Goal: Information Seeking & Learning: Check status

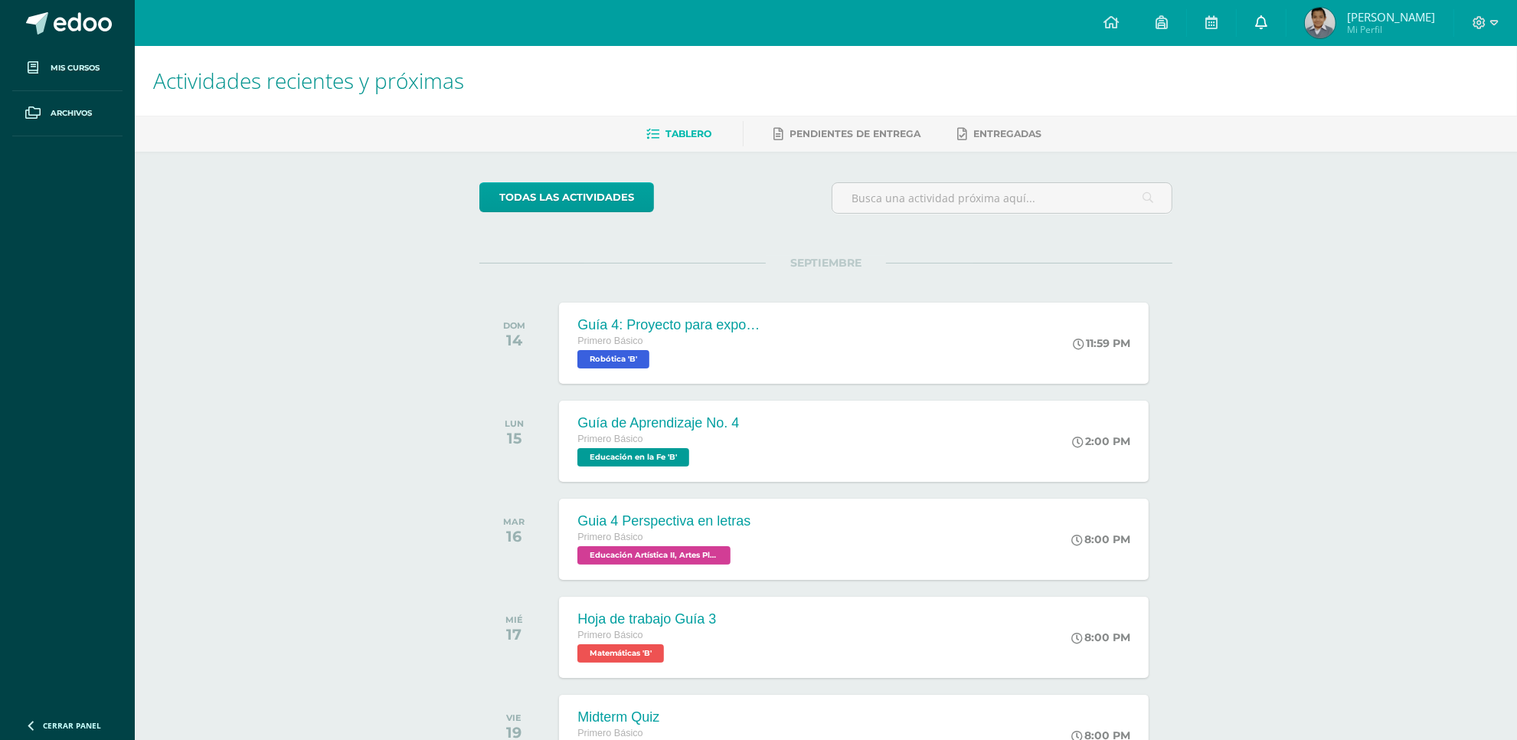
click at [1277, 25] on link at bounding box center [1261, 23] width 49 height 46
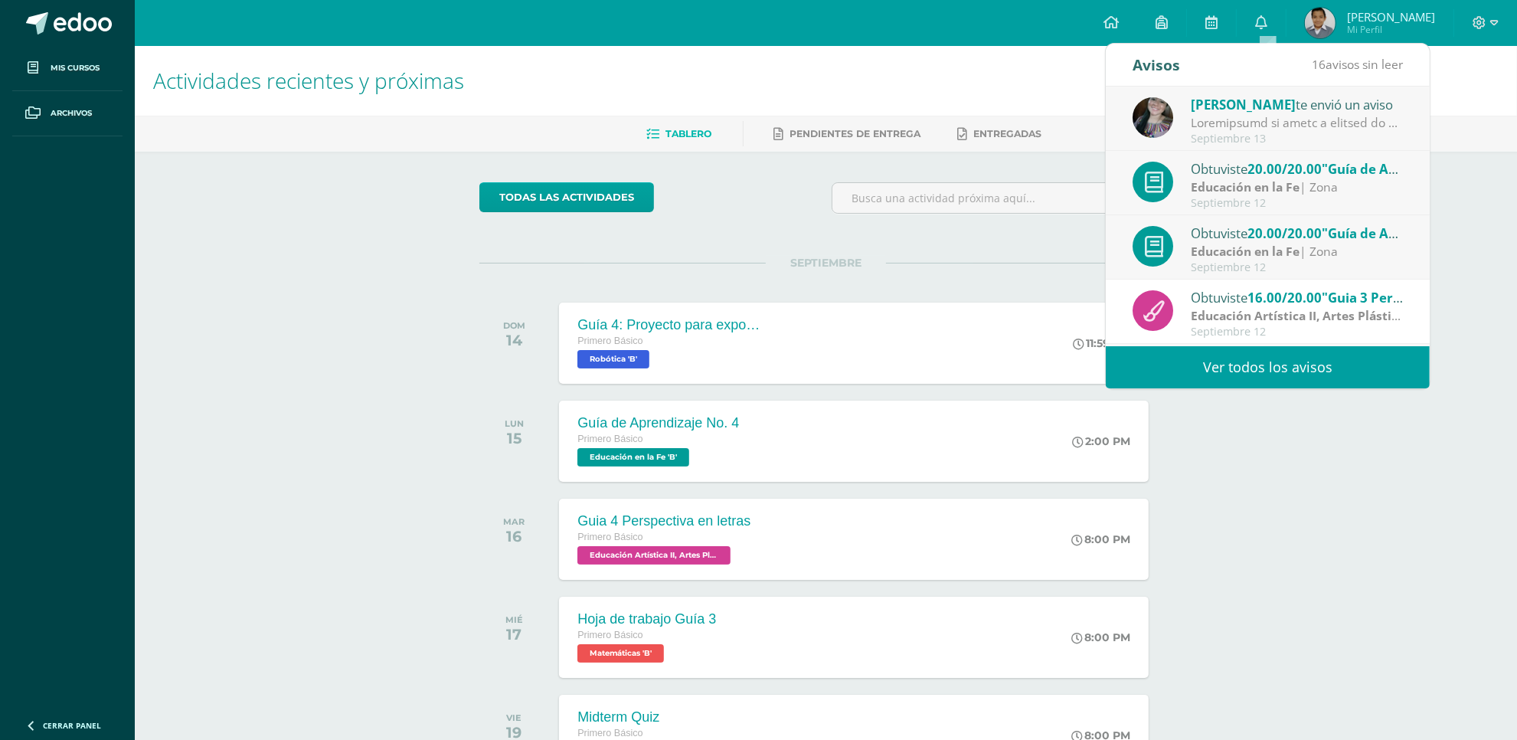
click at [1173, 368] on link "Ver todos los avisos" at bounding box center [1268, 367] width 324 height 42
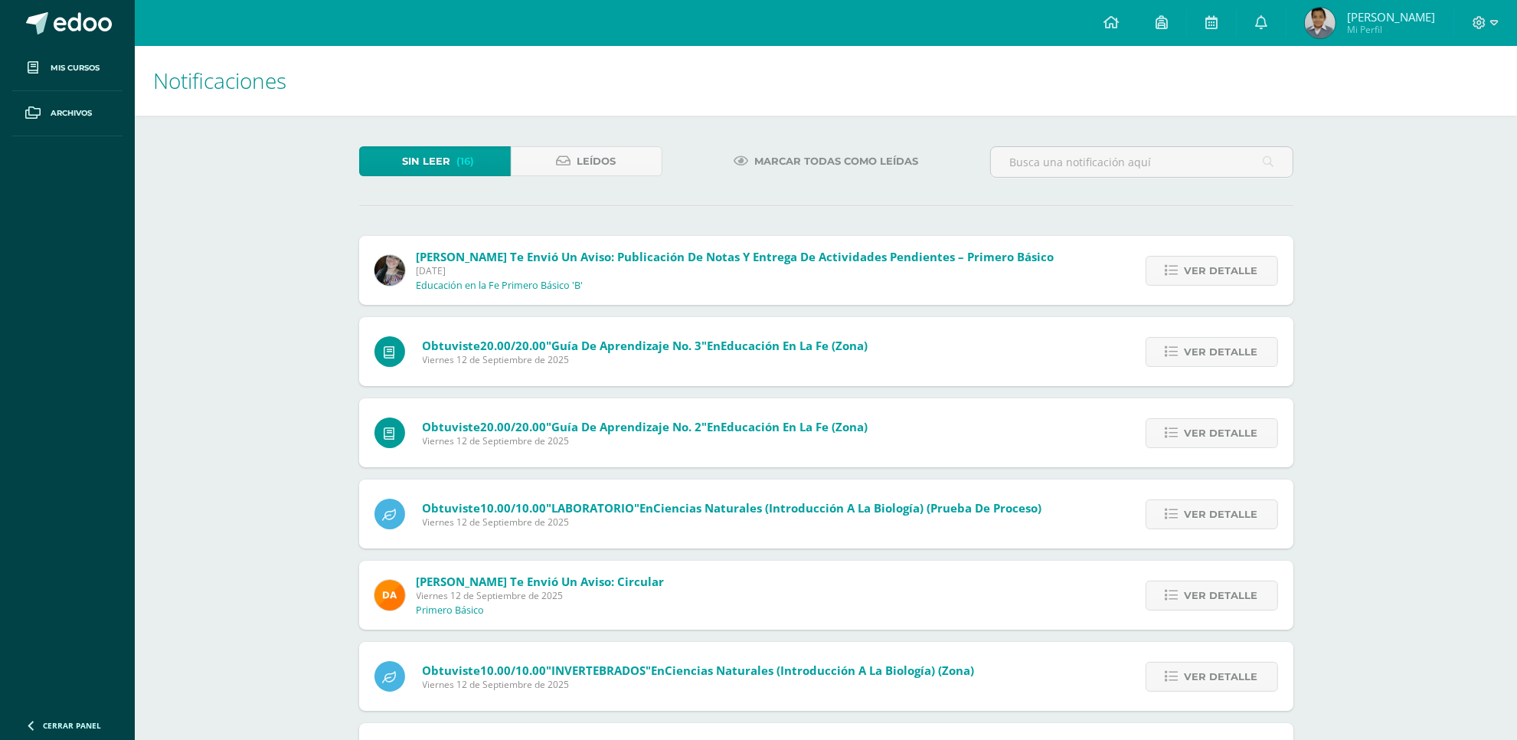
drag, startPoint x: 0, startPoint y: 0, endPoint x: 711, endPoint y: 437, distance: 834.0
click at [1329, 483] on div "Notificaciones Sin leer (16) Leídos Marcar todas como leídas Carol Culajay te e…" at bounding box center [826, 581] width 1382 height 1071
click at [1166, 592] on icon at bounding box center [1172, 595] width 13 height 13
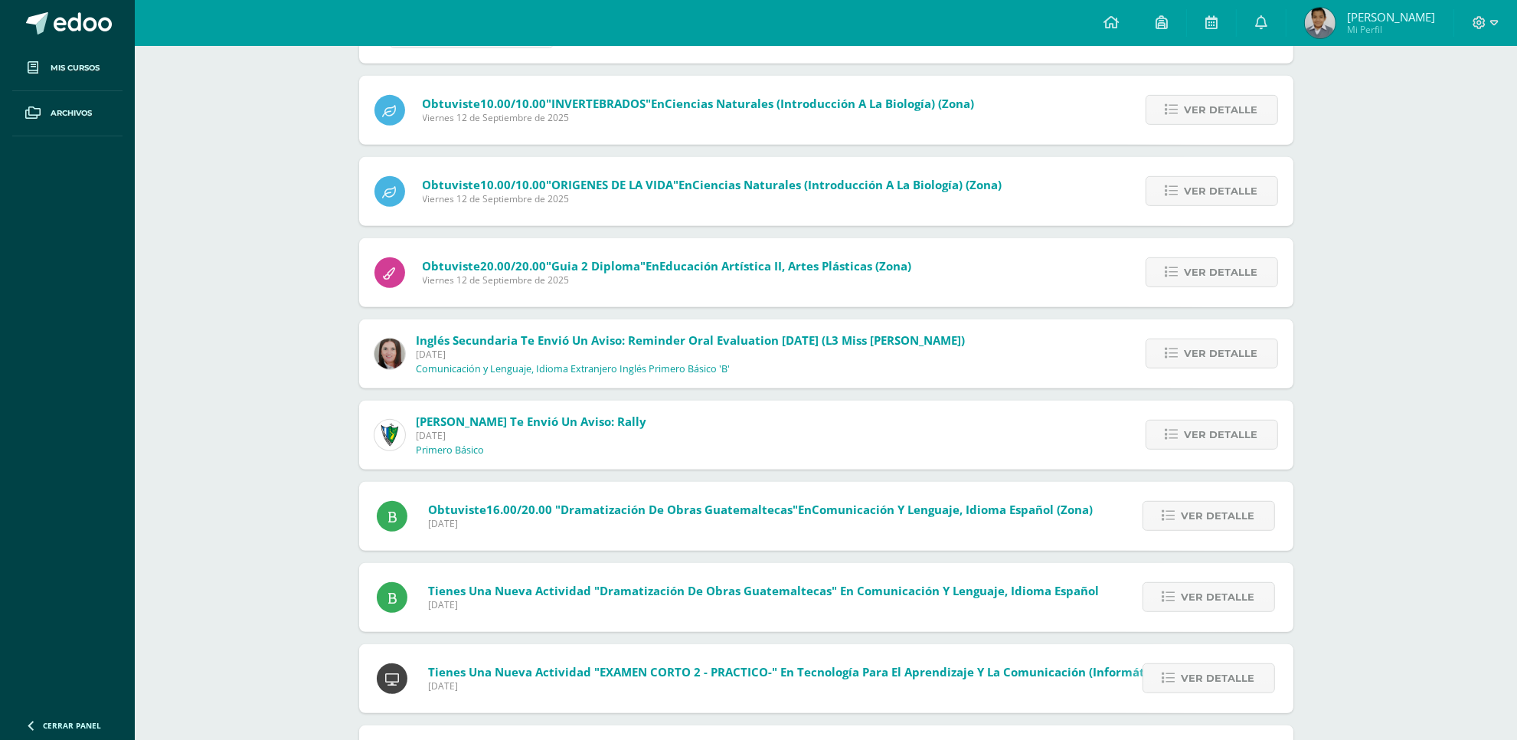
scroll to position [737, 0]
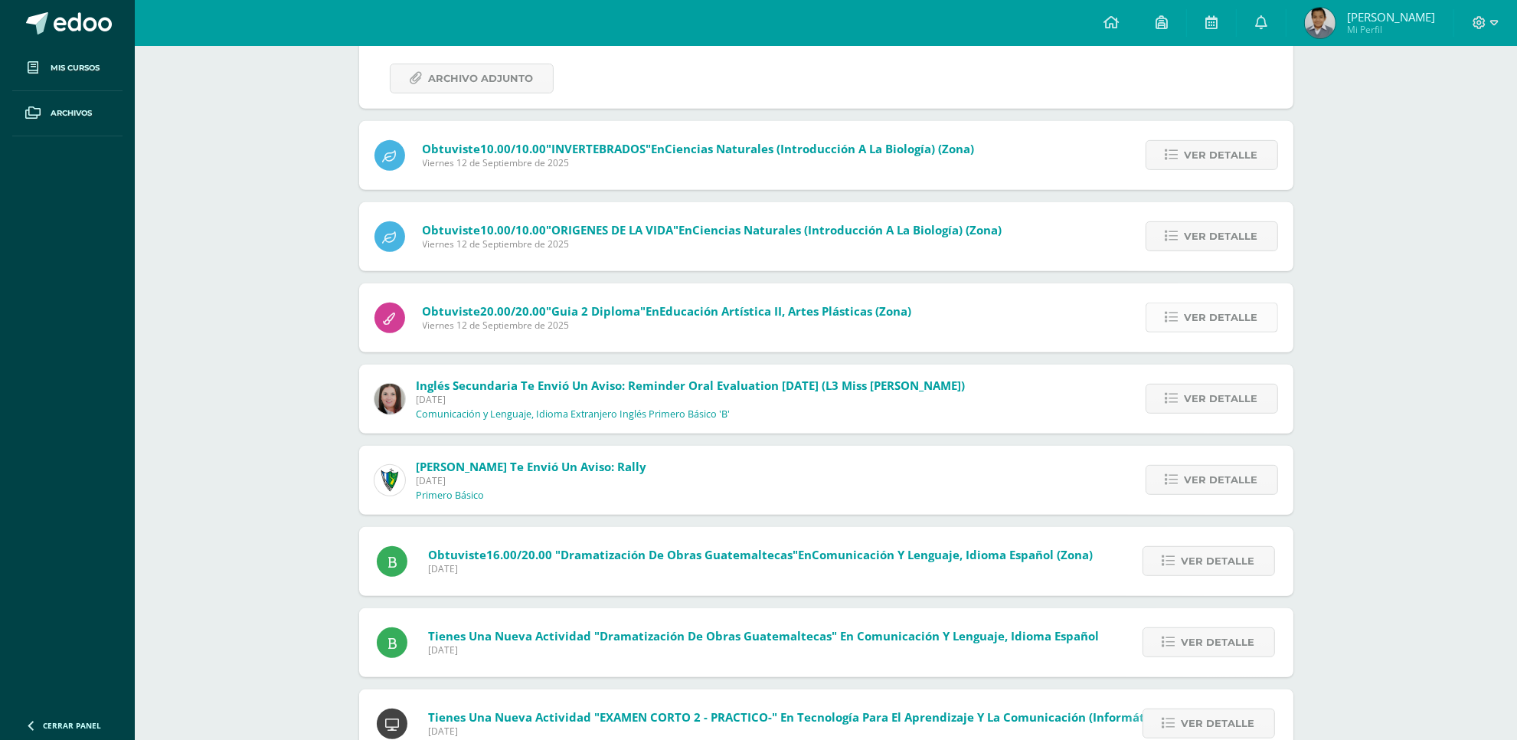
click at [1241, 303] on span "Ver detalle" at bounding box center [1222, 317] width 74 height 28
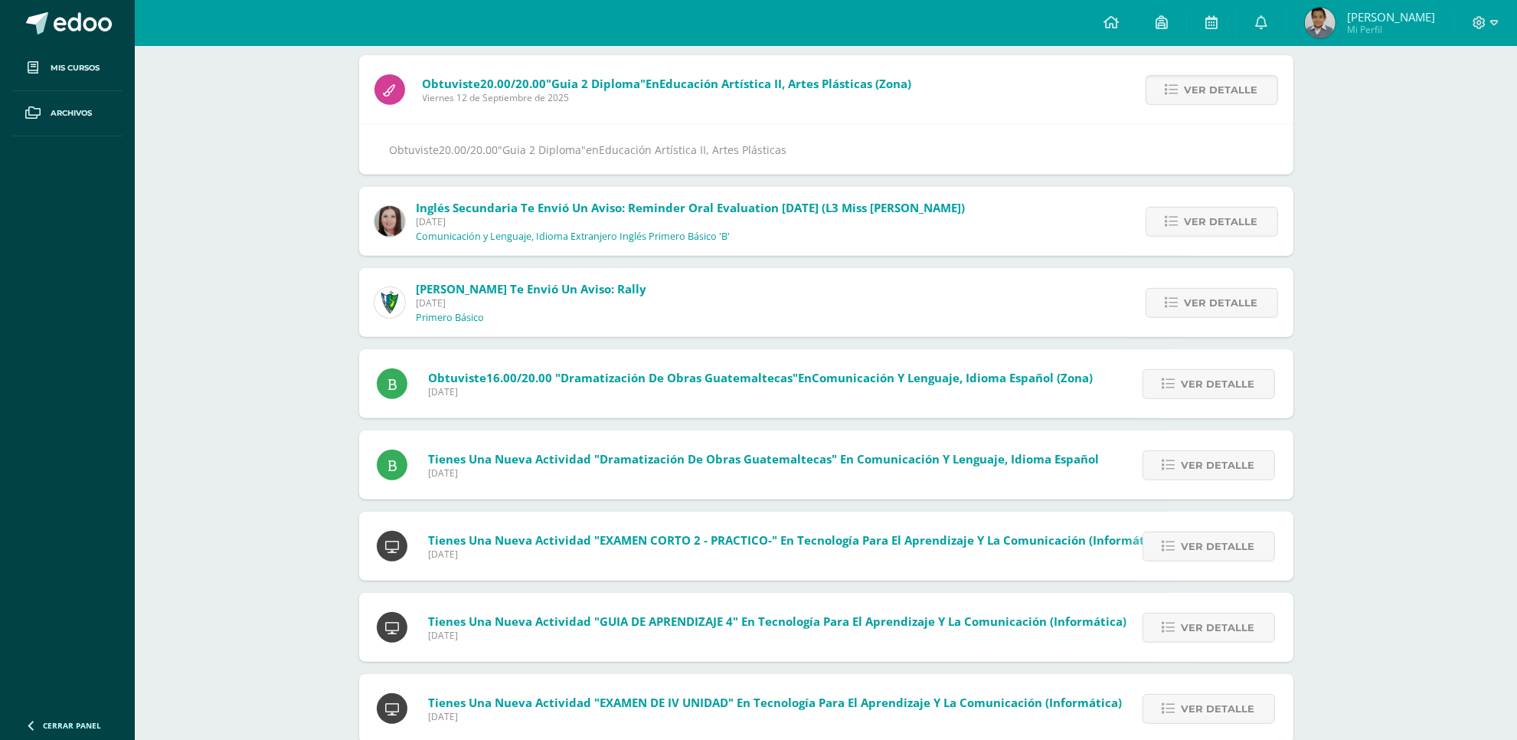
scroll to position [476, 0]
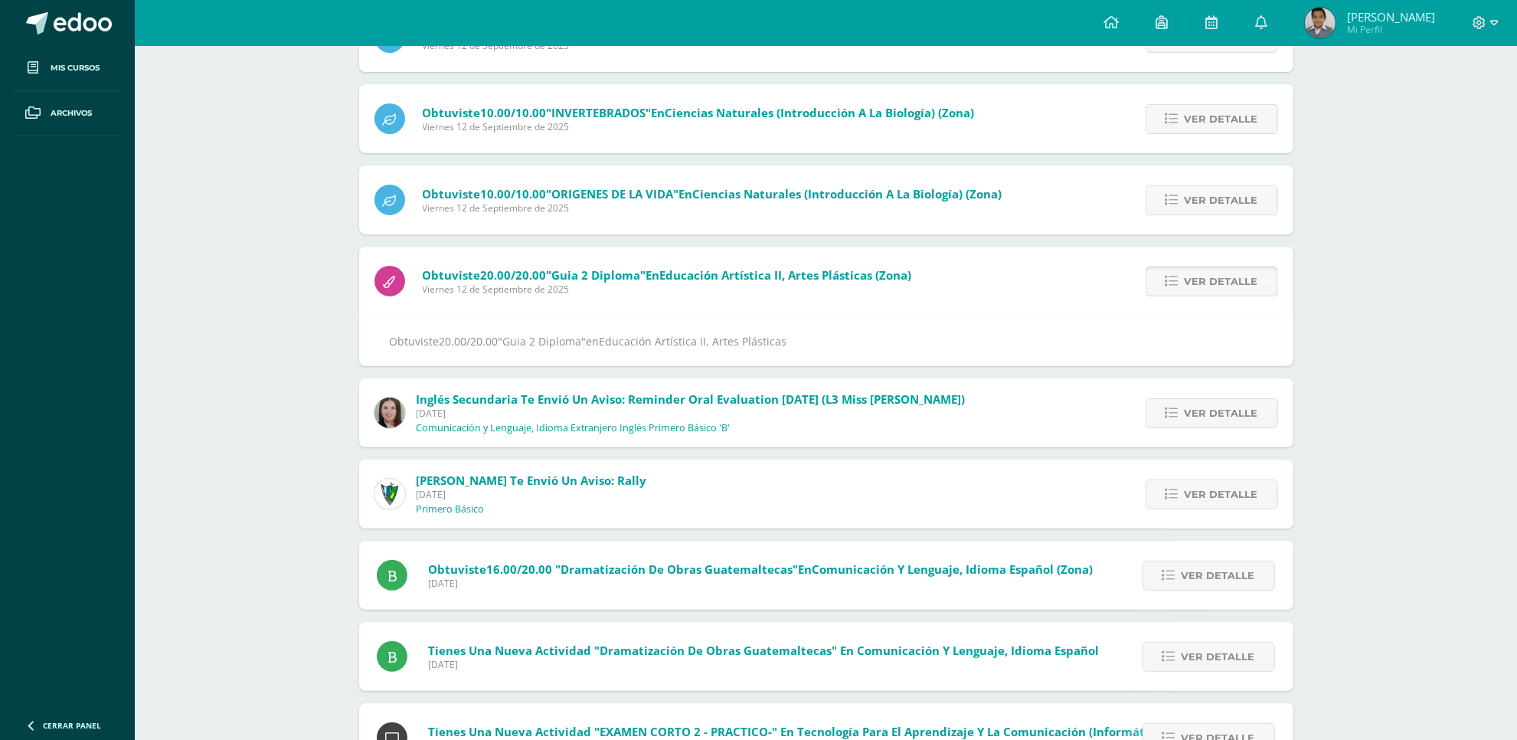
click at [1183, 270] on link "Ver detalle" at bounding box center [1212, 282] width 132 height 30
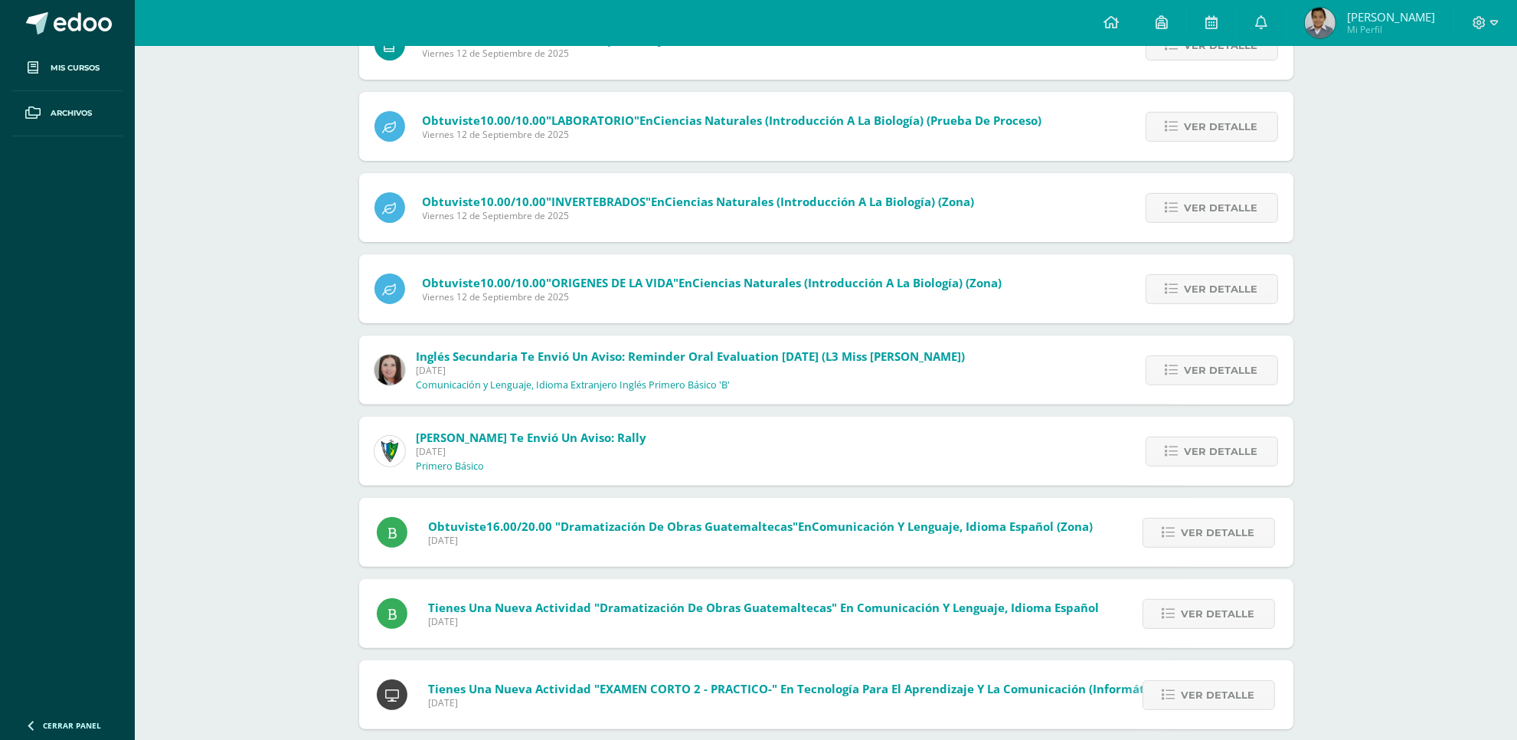
scroll to position [0, 0]
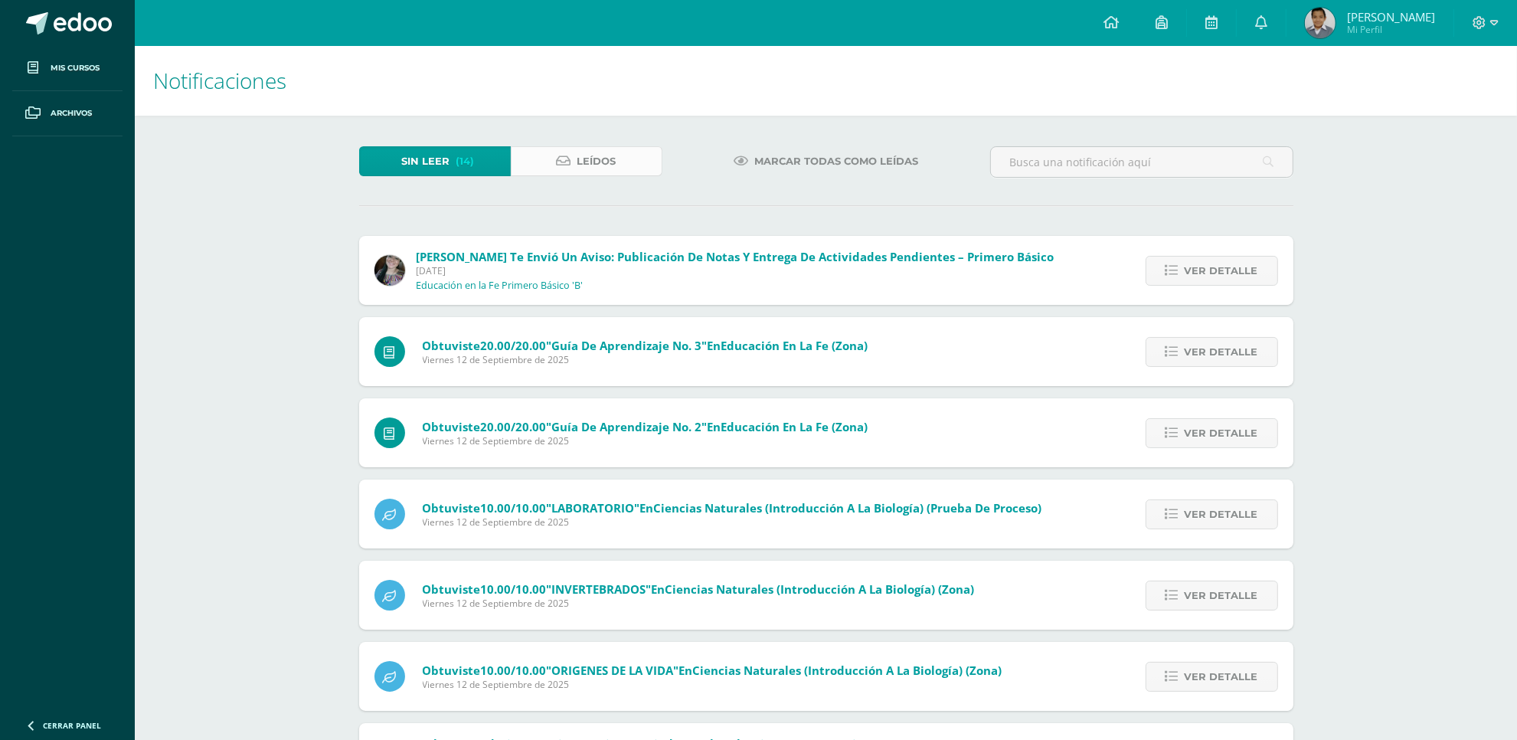
click at [606, 159] on span "Leídos" at bounding box center [596, 161] width 39 height 28
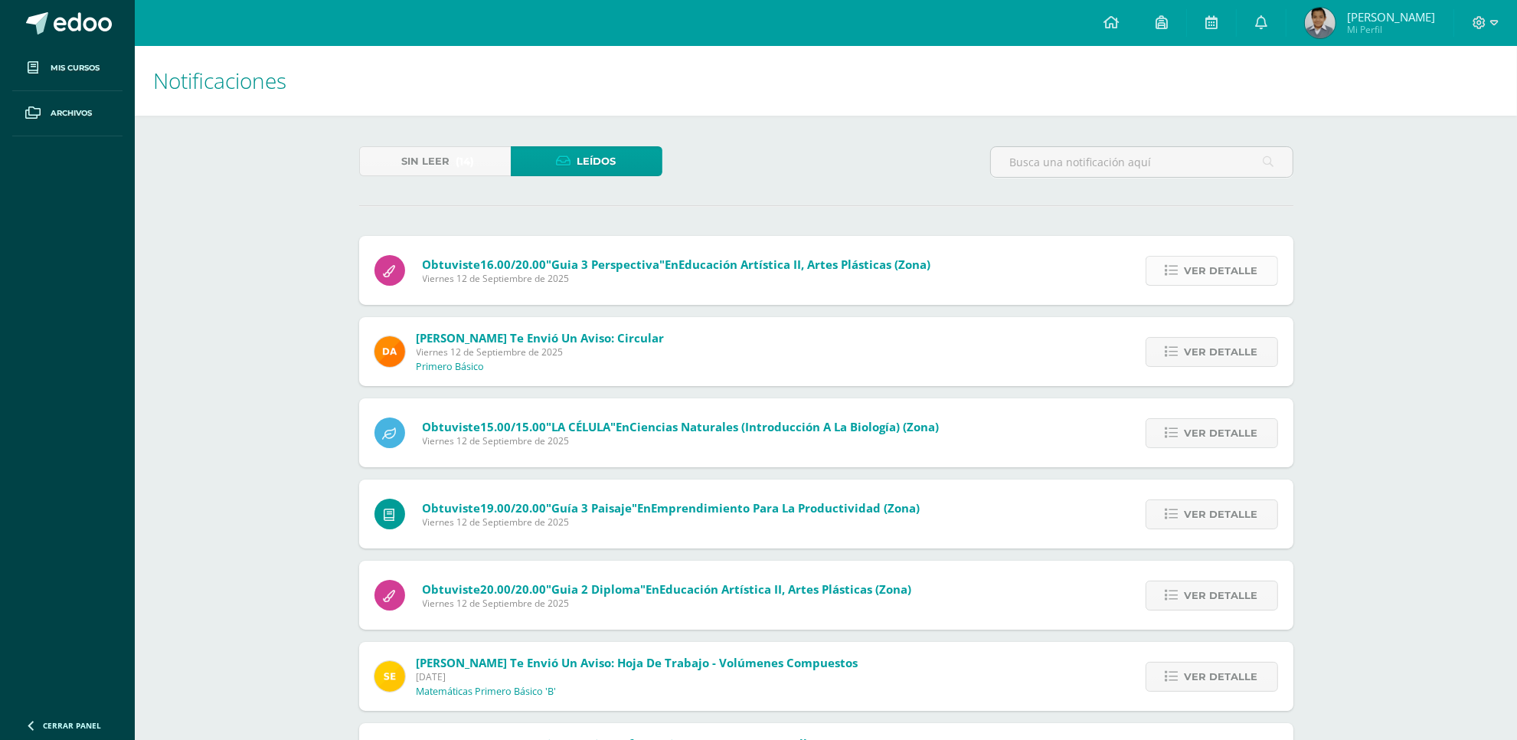
click at [1188, 264] on span "Ver detalle" at bounding box center [1222, 271] width 74 height 28
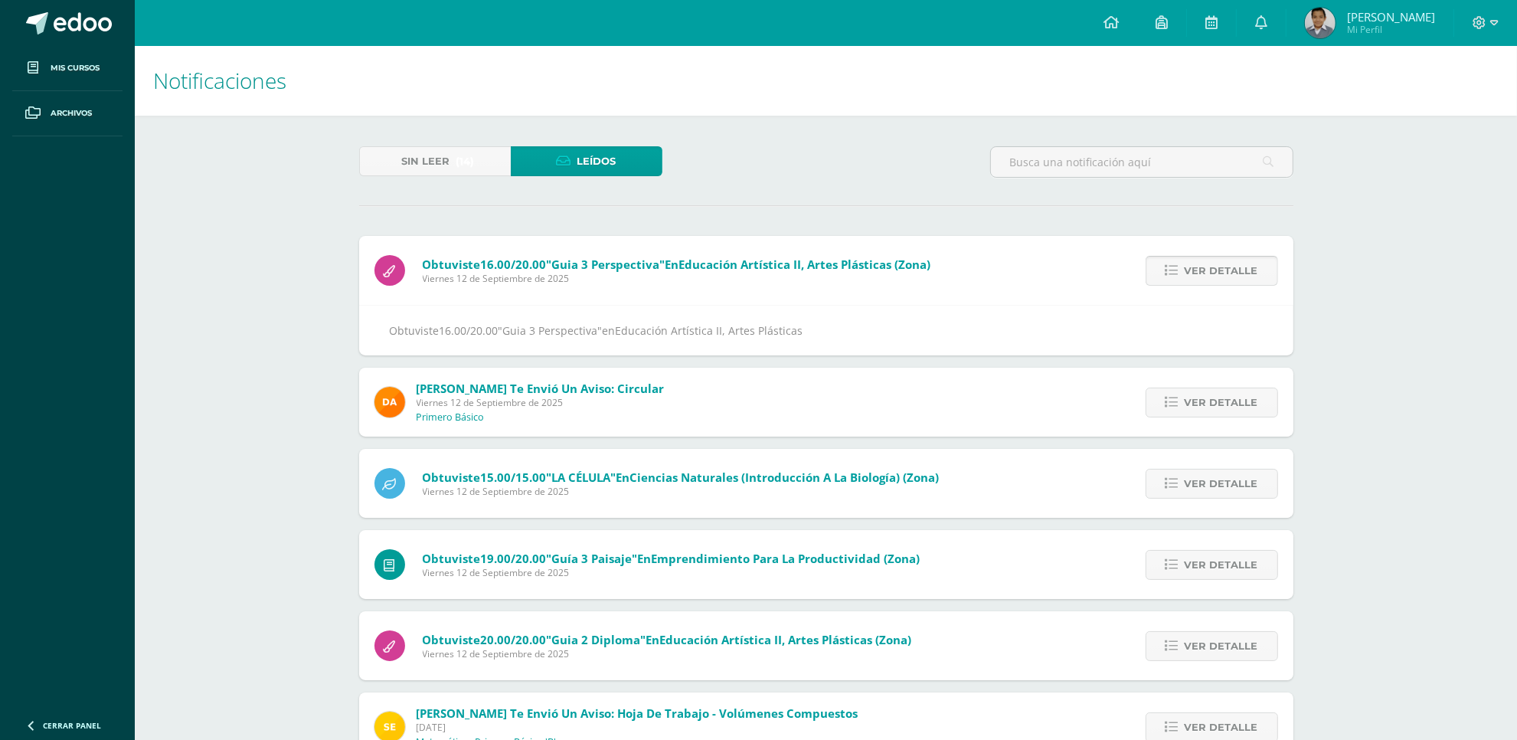
click at [1188, 264] on span "Ver detalle" at bounding box center [1222, 271] width 74 height 28
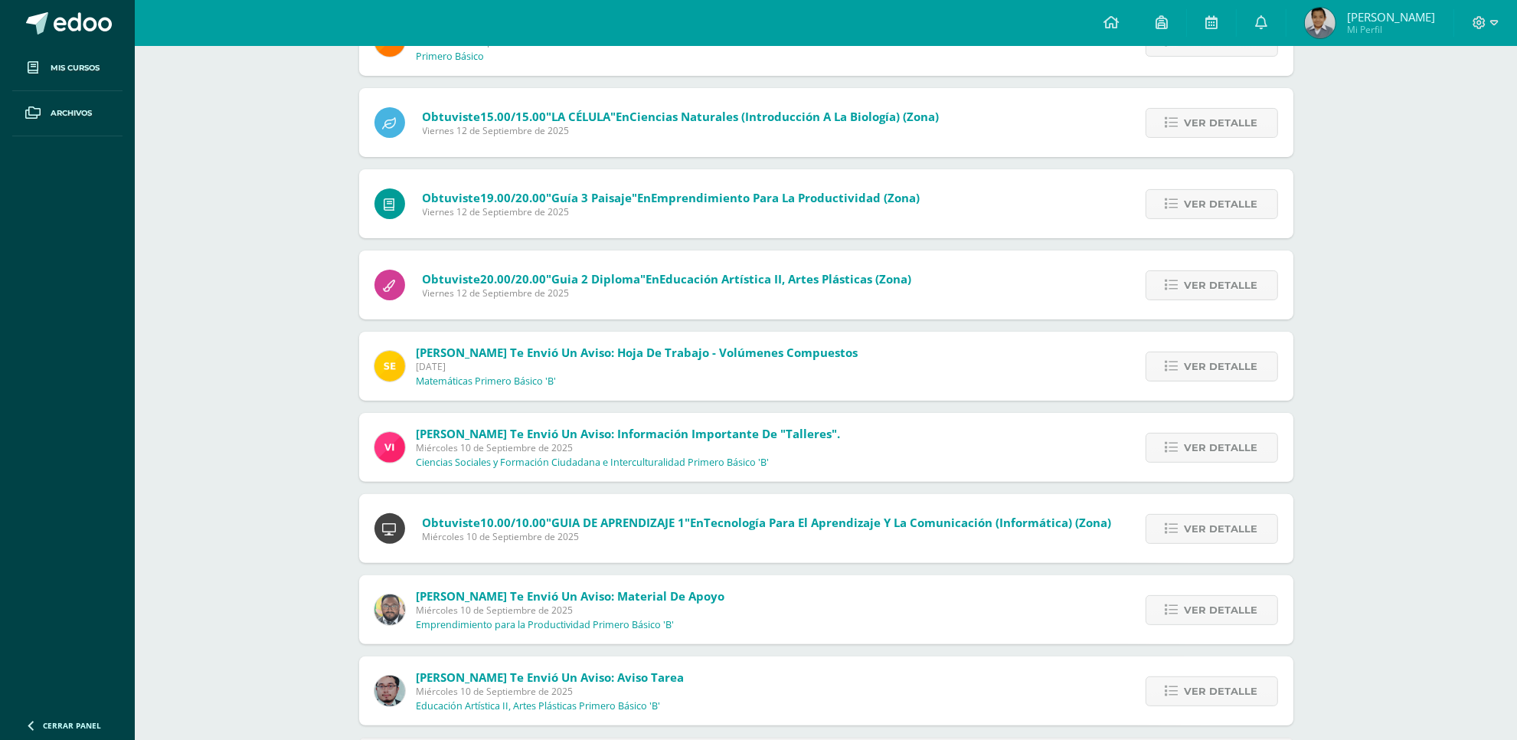
scroll to position [377, 0]
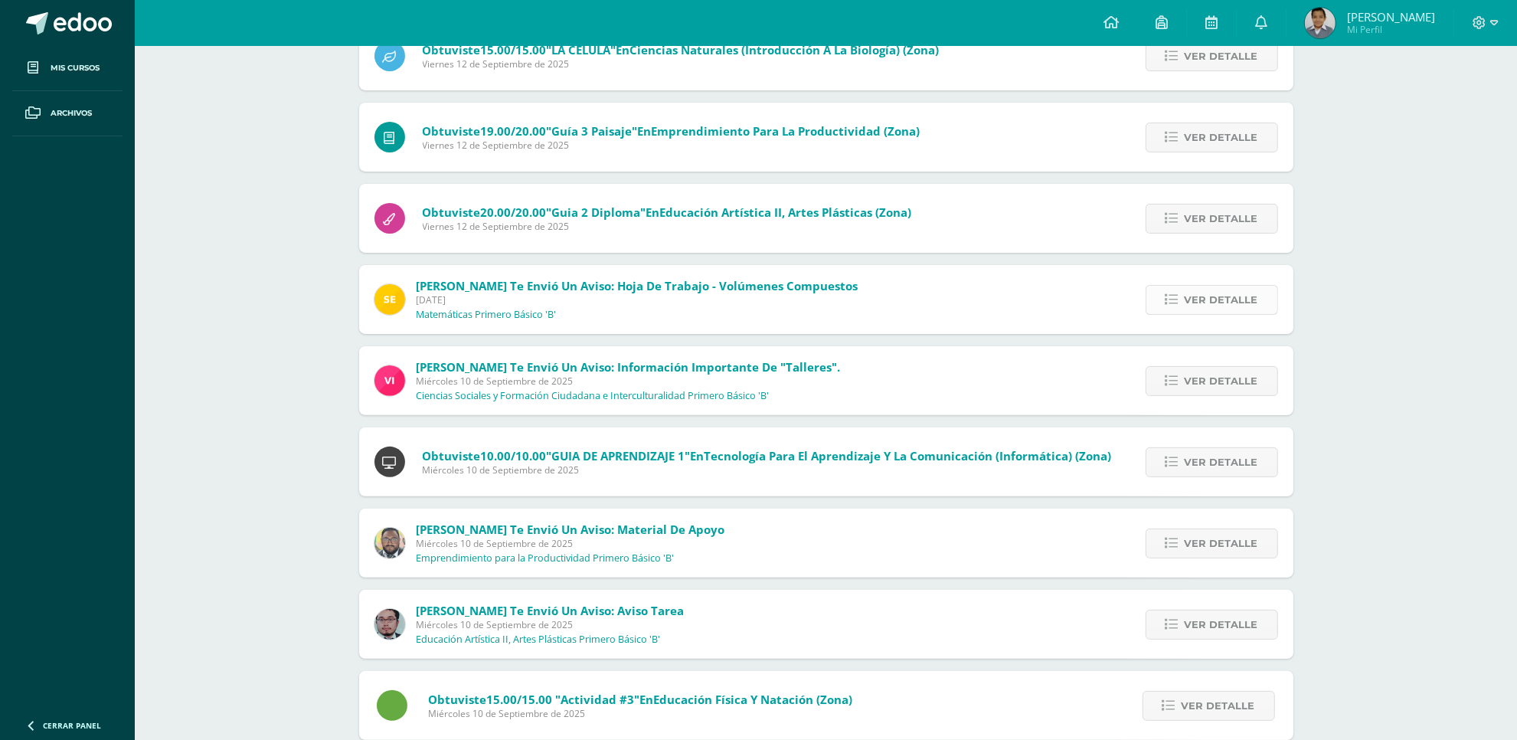
click at [1181, 309] on link "Ver detalle" at bounding box center [1212, 300] width 132 height 30
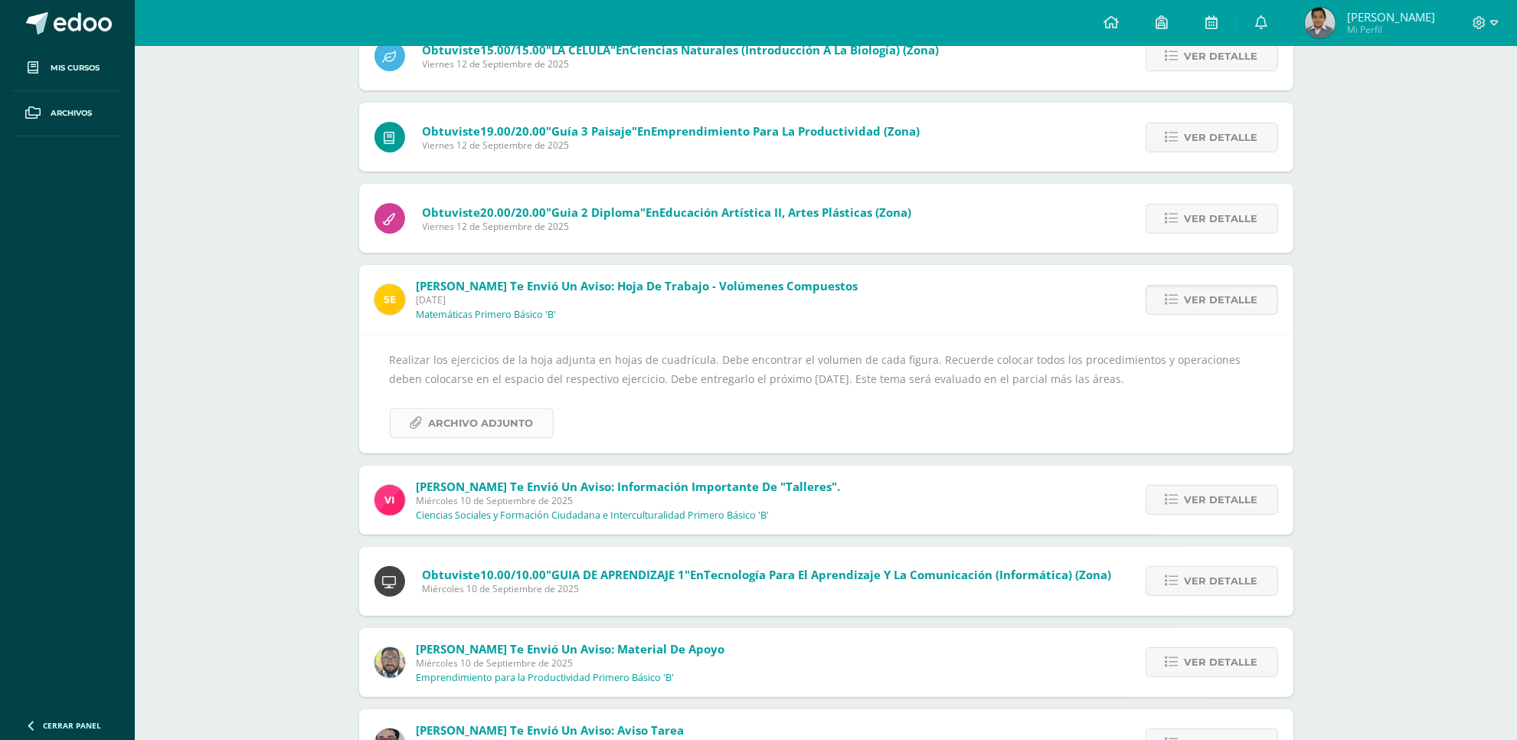
click at [515, 419] on span "Archivo Adjunto" at bounding box center [481, 423] width 105 height 28
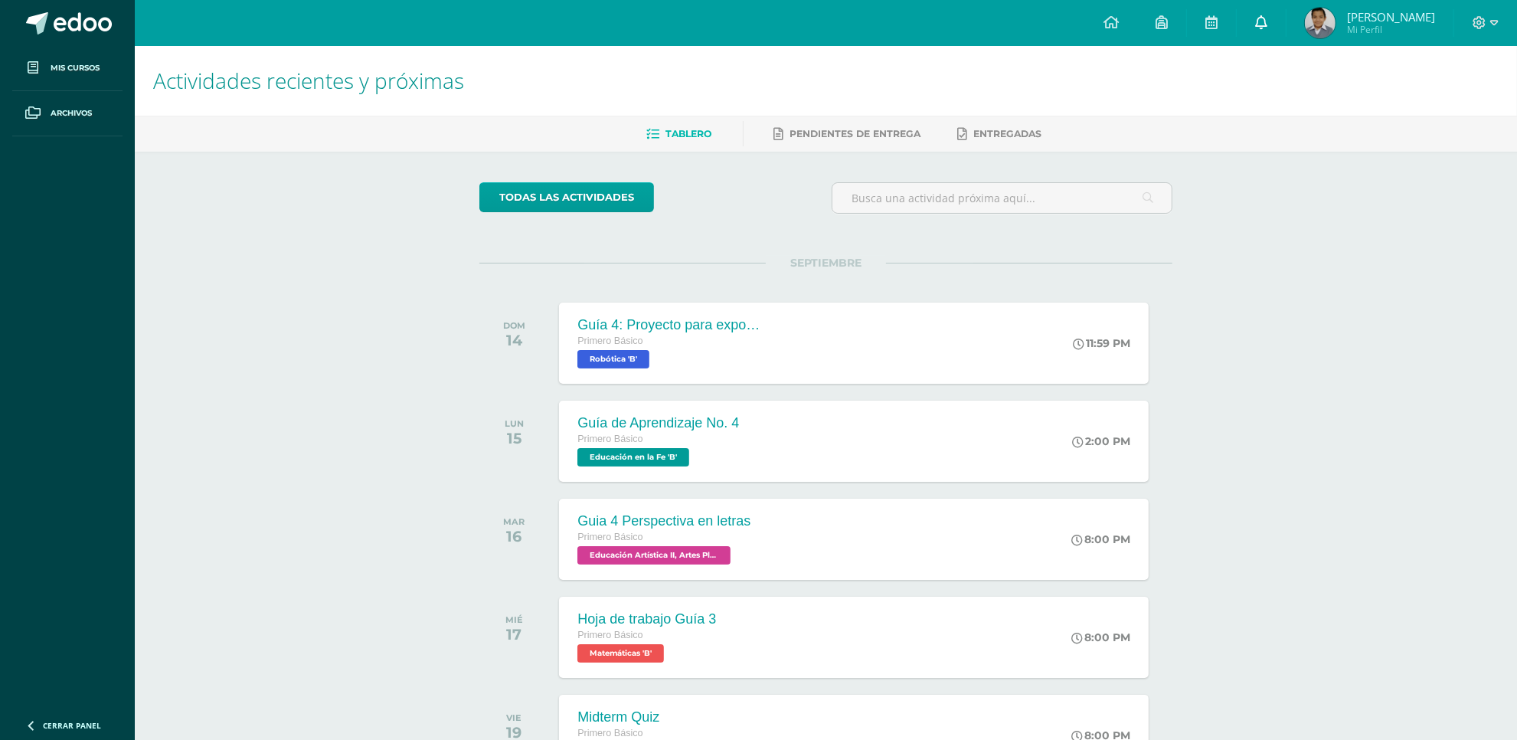
click at [1266, 36] on link at bounding box center [1261, 23] width 49 height 46
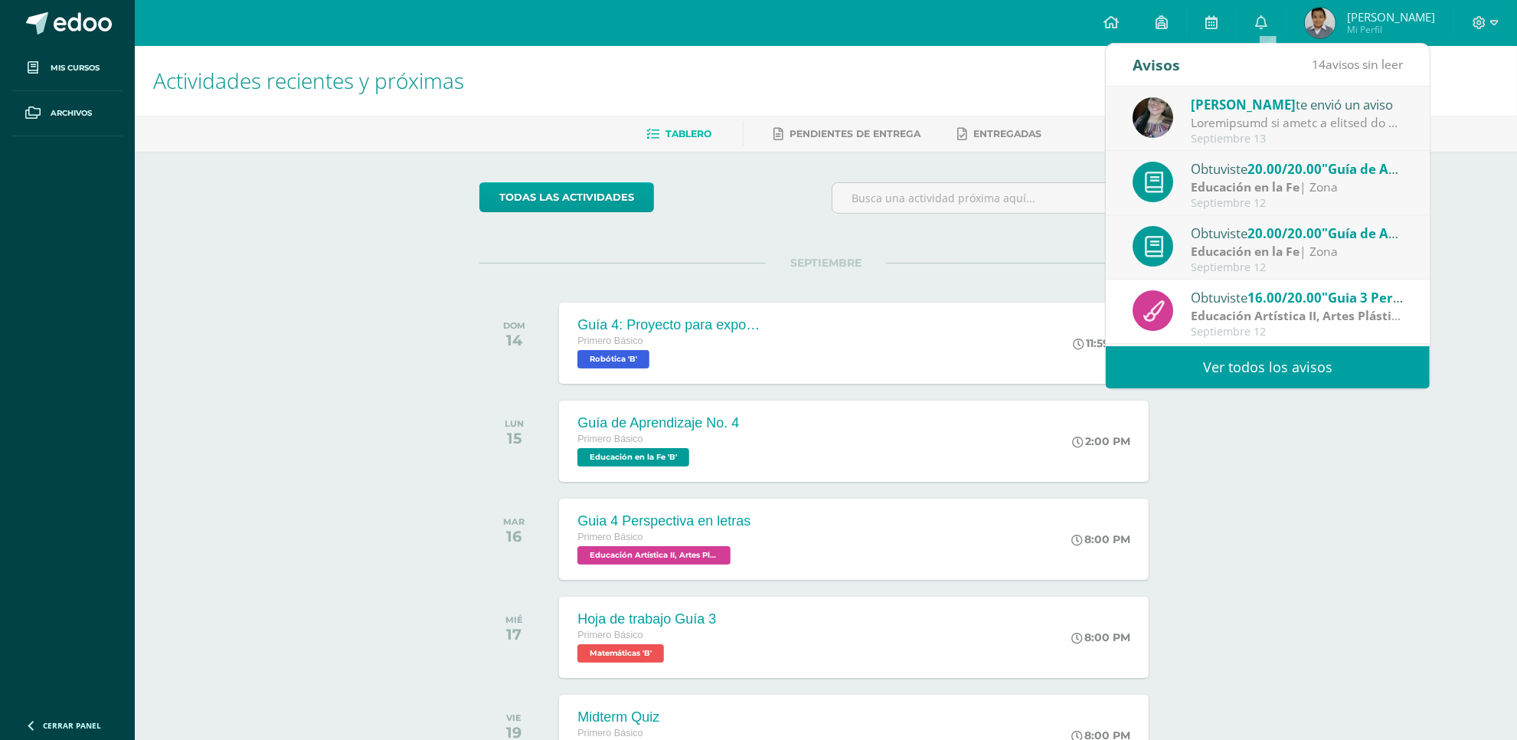
click at [1251, 370] on link "Ver todos los avisos" at bounding box center [1268, 367] width 324 height 42
